Goal: Task Accomplishment & Management: Use online tool/utility

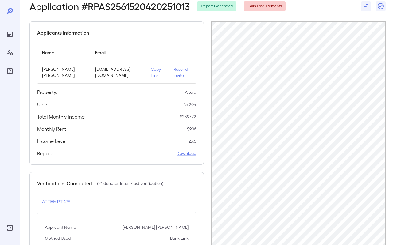
scroll to position [37, 0]
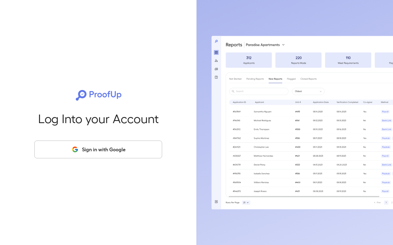
click at [94, 160] on div "Log Into your Account Sign in with Google" at bounding box center [98, 122] width 177 height 245
click at [94, 153] on button "Sign in with Google" at bounding box center [98, 150] width 128 height 18
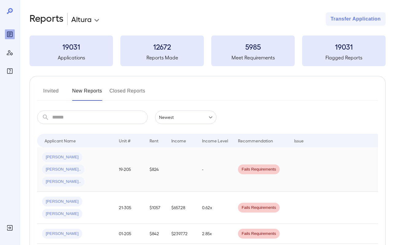
click at [102, 170] on div "Marlon G... Nelson O... Erika V..." at bounding box center [75, 170] width 67 height 34
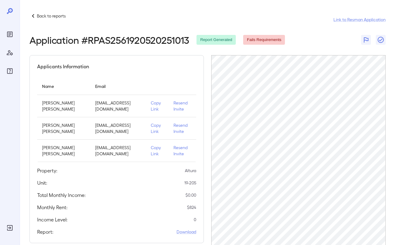
scroll to position [13, 0]
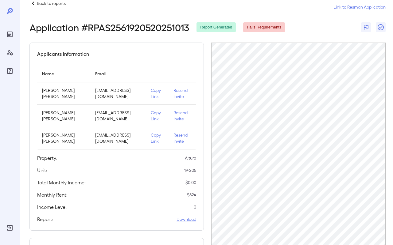
click at [154, 116] on p "Copy Link" at bounding box center [157, 116] width 13 height 12
